Goal: Find contact information: Find contact information

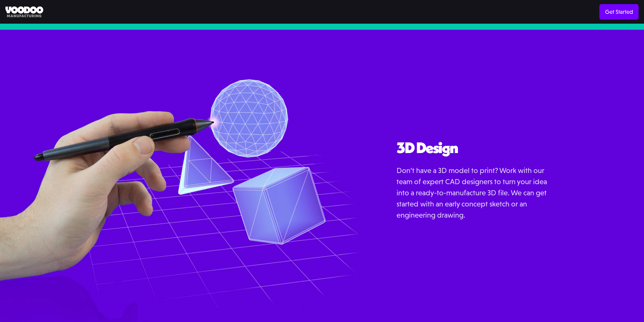
scroll to position [856, 0]
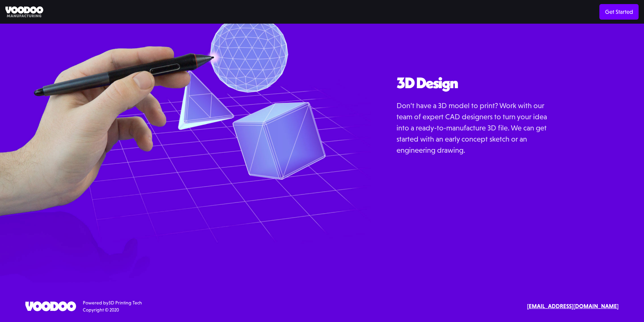
drag, startPoint x: 613, startPoint y: 310, endPoint x: 503, endPoint y: 287, distance: 112.5
click at [503, 287] on div "SErvices 3D Printing 3D Design Resources Materials Examples Blog API Documentat…" at bounding box center [322, 303] width 644 height 40
click at [523, 276] on div "3D Design Don’t have a 3D model to print? Work with our team of expert CAD desi…" at bounding box center [507, 123] width 273 height 317
drag, startPoint x: 619, startPoint y: 304, endPoint x: 550, endPoint y: 306, distance: 68.6
click at [550, 306] on div "SErvices 3D Printing 3D Design Resources Materials Examples Blog API Documentat…" at bounding box center [322, 306] width 644 height 14
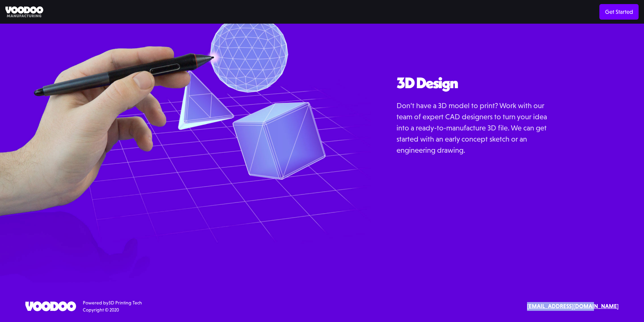
copy strong "[EMAIL_ADDRESS][DOMAIN_NAME]"
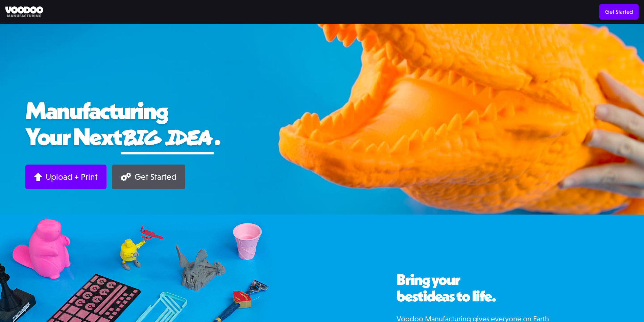
scroll to position [0, 0]
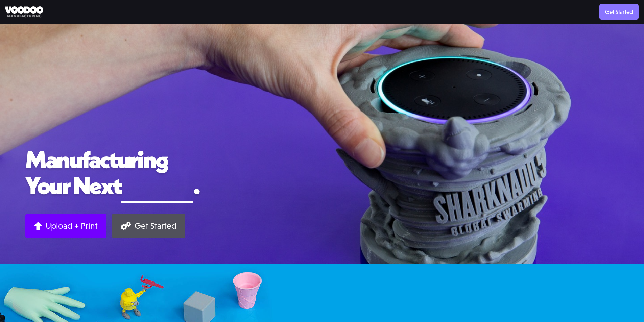
click at [621, 8] on link "Get Started" at bounding box center [618, 12] width 39 height 16
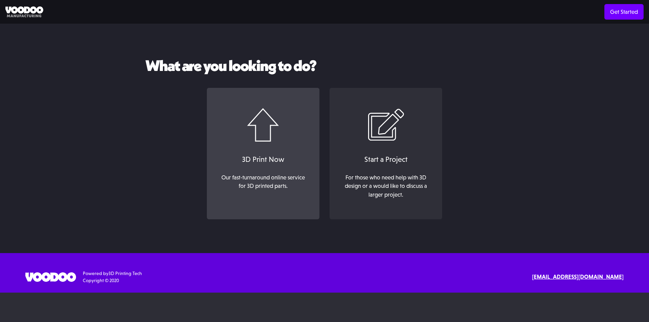
click at [294, 142] on link "3D Print Now Our fast-turnaround online service for 3D printed parts. ‍" at bounding box center [263, 154] width 113 height 132
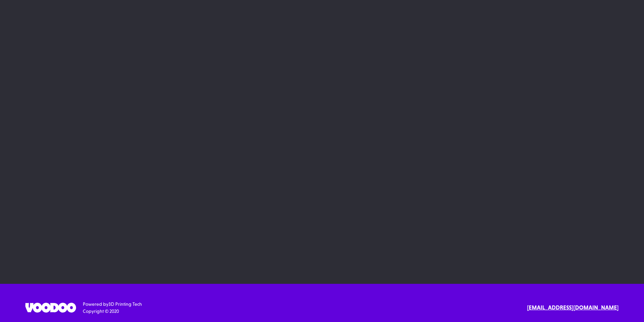
scroll to position [53, 0]
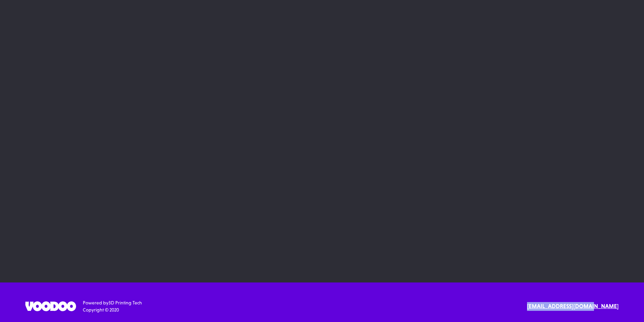
drag, startPoint x: 545, startPoint y: 308, endPoint x: 618, endPoint y: 306, distance: 73.0
click at [618, 306] on div "Powered by 3D Printing Tech Copyright © 2020 Text or Call contact@voodoomfg.com" at bounding box center [321, 306] width 593 height 14
copy strong "[EMAIL_ADDRESS][DOMAIN_NAME]"
click at [65, 304] on img at bounding box center [50, 305] width 51 height 9
